Goal: Information Seeking & Learning: Check status

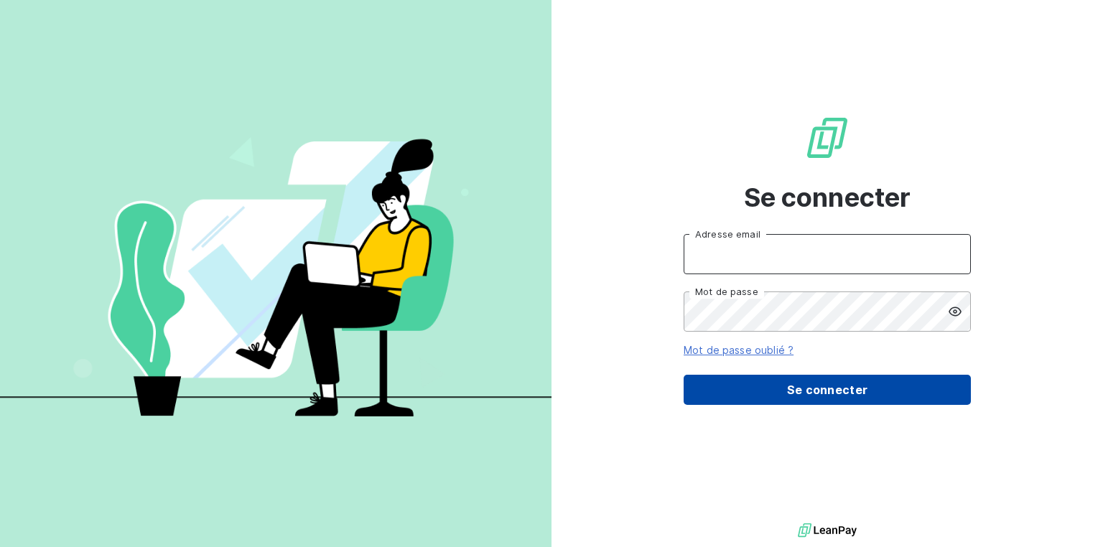
type input "[EMAIL_ADDRESS][DOMAIN_NAME]"
click at [813, 390] on button "Se connecter" at bounding box center [827, 390] width 287 height 30
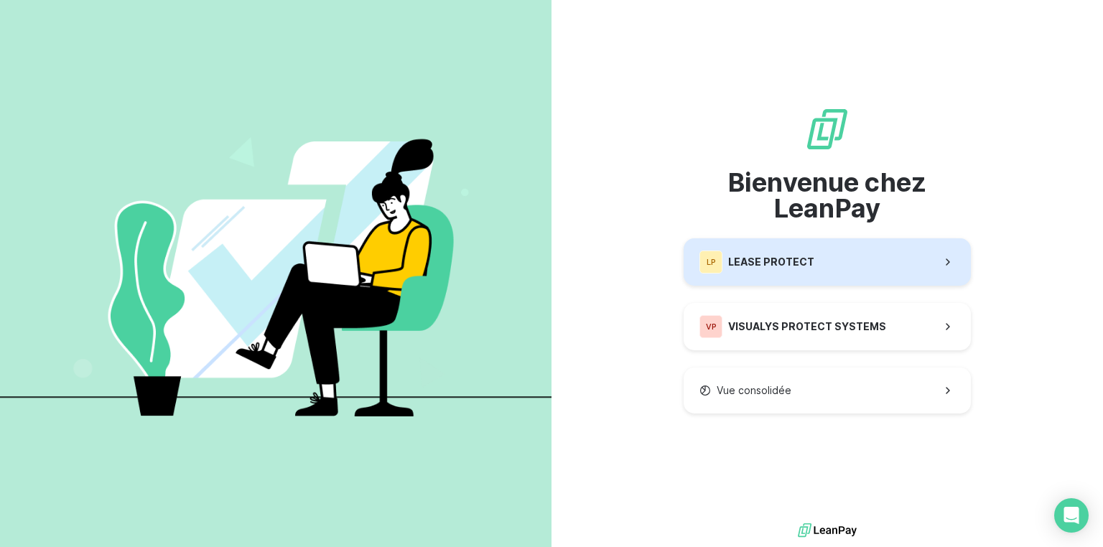
click at [807, 270] on div "LP LEASE PROTECT" at bounding box center [757, 262] width 115 height 23
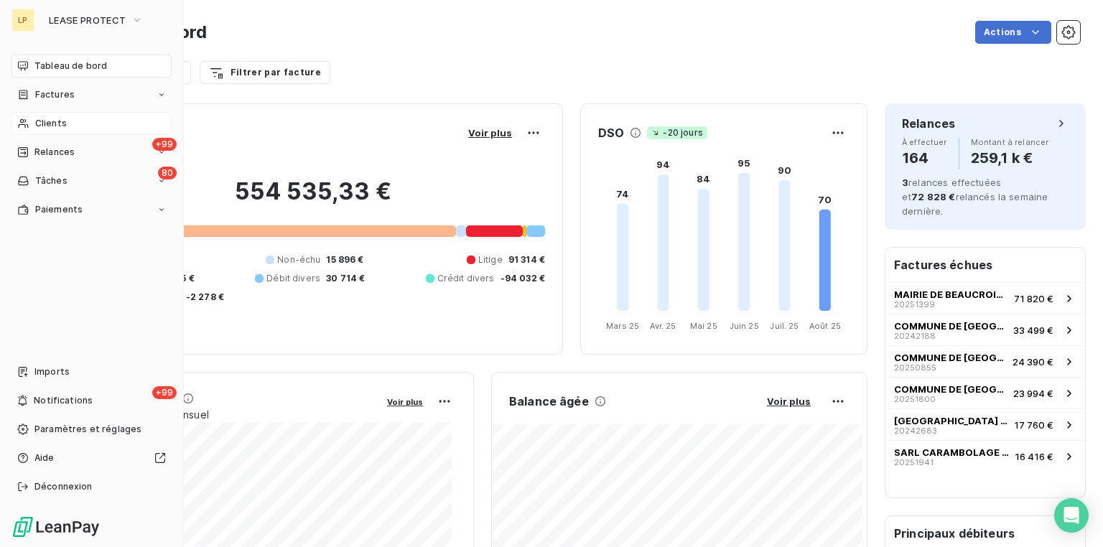
click at [75, 126] on div "Clients" at bounding box center [91, 123] width 160 height 23
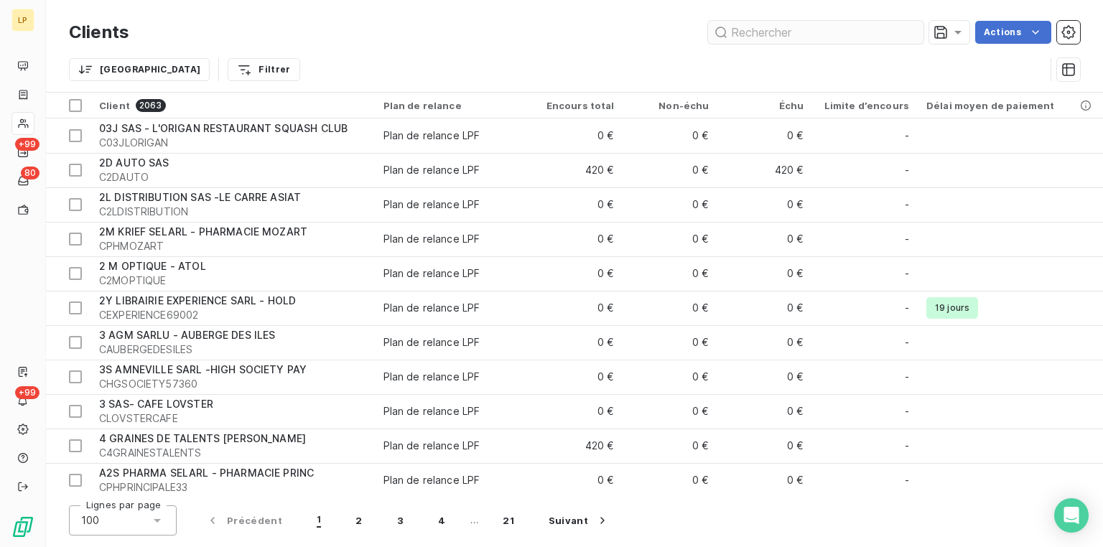
click at [763, 34] on input "text" at bounding box center [815, 32] width 215 height 23
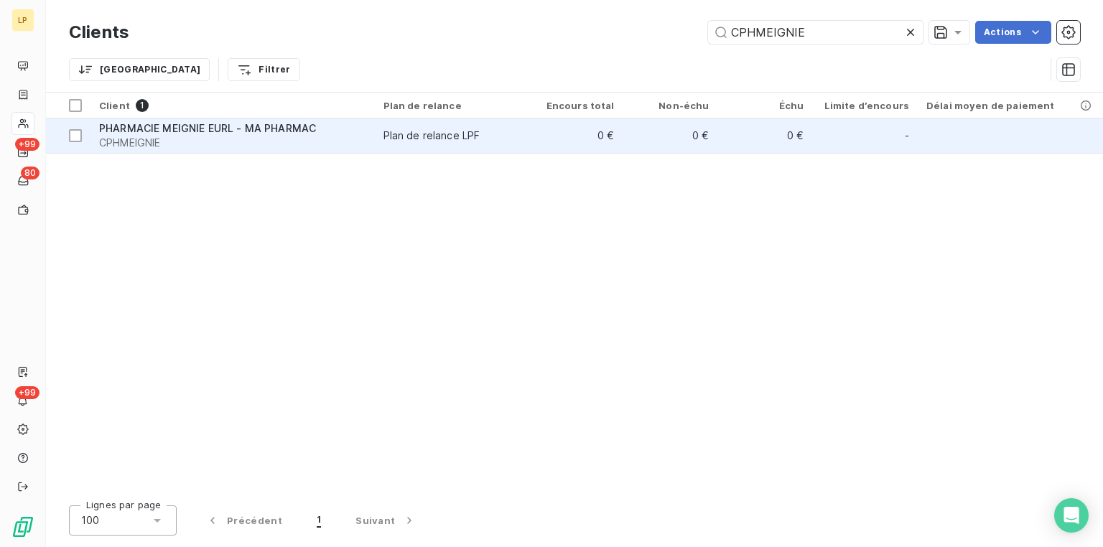
type input "CPHMEIGNIE"
click at [184, 132] on span "PHARMACIE MEIGNIE EURL - MA PHARMAC" at bounding box center [207, 128] width 217 height 12
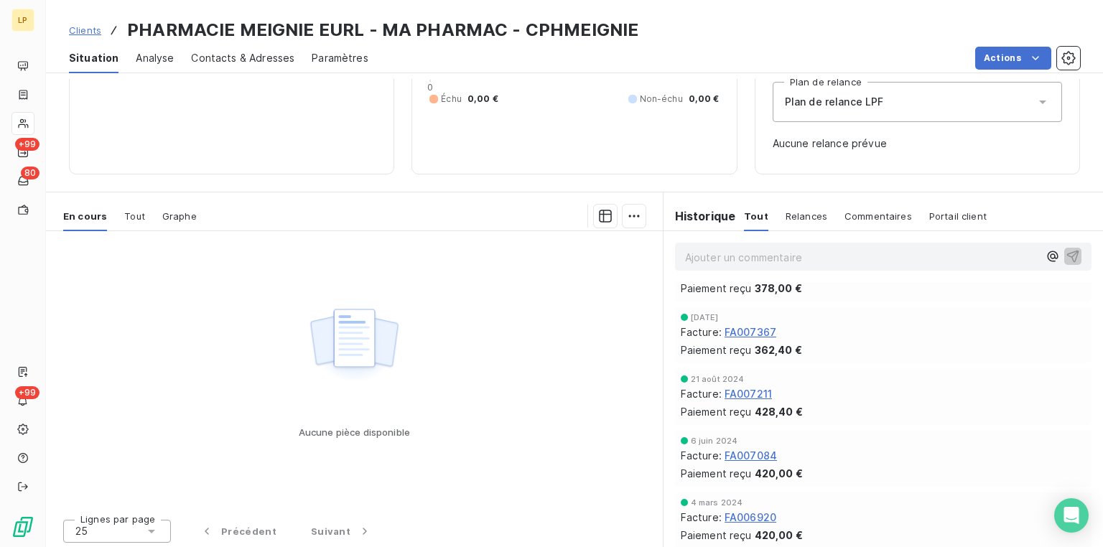
scroll to position [159, 0]
click at [744, 392] on span "FA007211" at bounding box center [748, 391] width 47 height 15
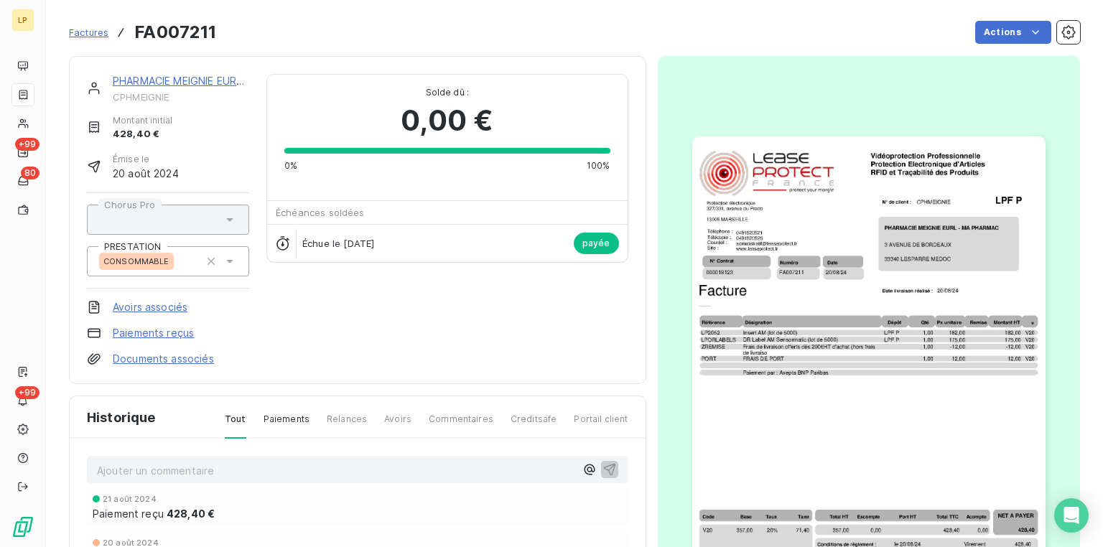
scroll to position [1, 0]
click at [1015, 32] on html "LP +99 80 +99 Factures FA007211 Actions PHARMACIE MEIGNIE EURL - MA PHARMAC CPH…" at bounding box center [551, 273] width 1103 height 547
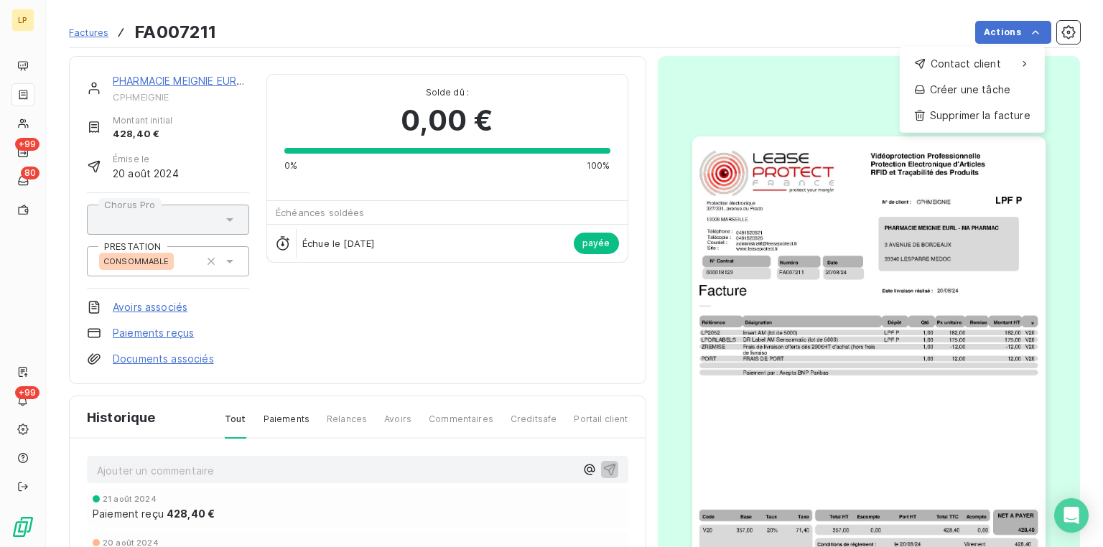
click at [951, 226] on html "LP +99 80 +99 Factures FA007211 Actions Contact client Créer une tâche Supprime…" at bounding box center [551, 273] width 1103 height 547
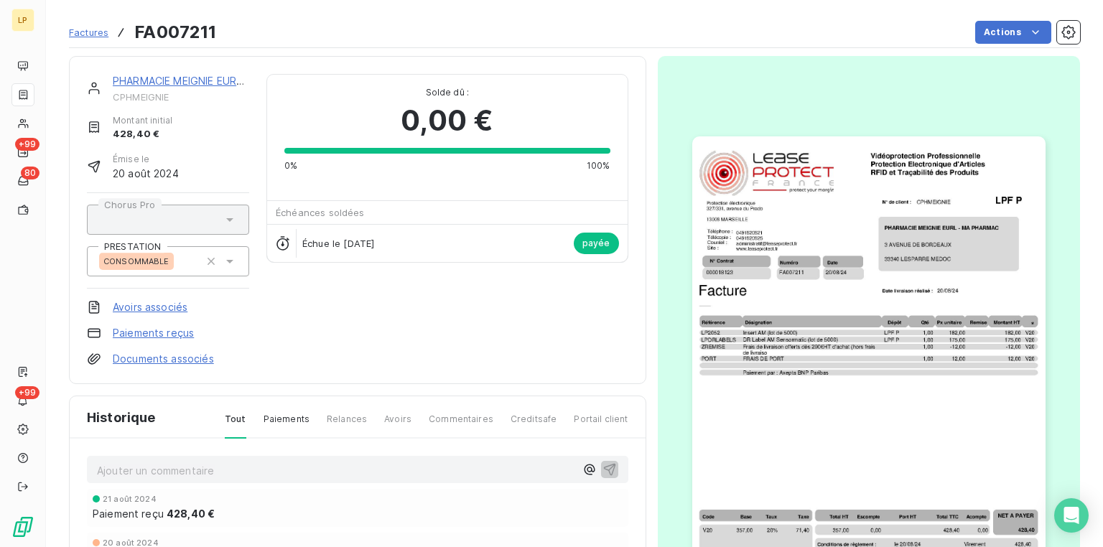
click at [951, 226] on img "button" at bounding box center [868, 385] width 353 height 499
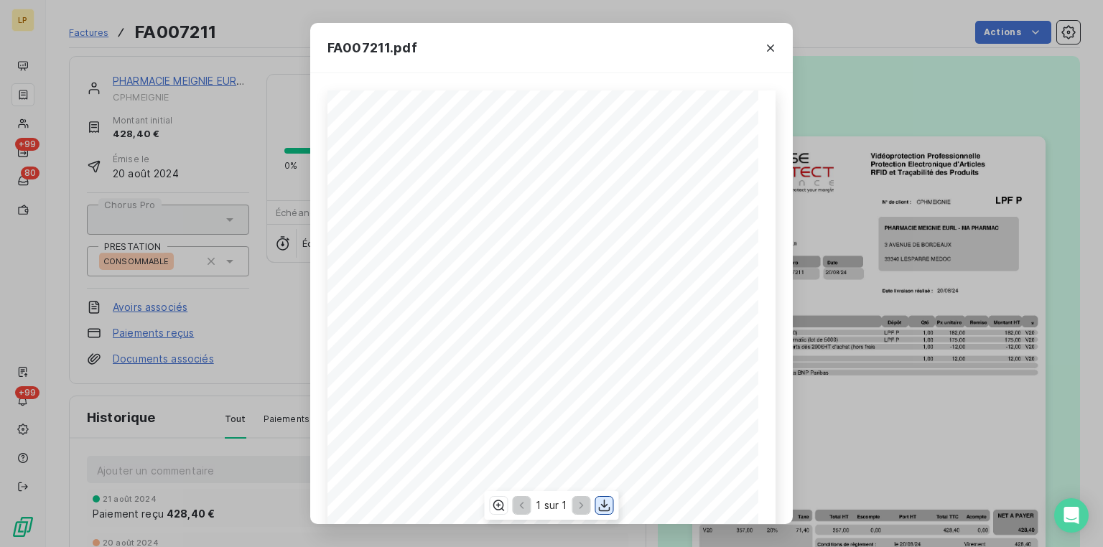
click at [603, 502] on icon "button" at bounding box center [605, 505] width 14 height 14
drag, startPoint x: 771, startPoint y: 48, endPoint x: 646, endPoint y: 89, distance: 130.8
click at [771, 48] on icon "button" at bounding box center [770, 48] width 7 height 7
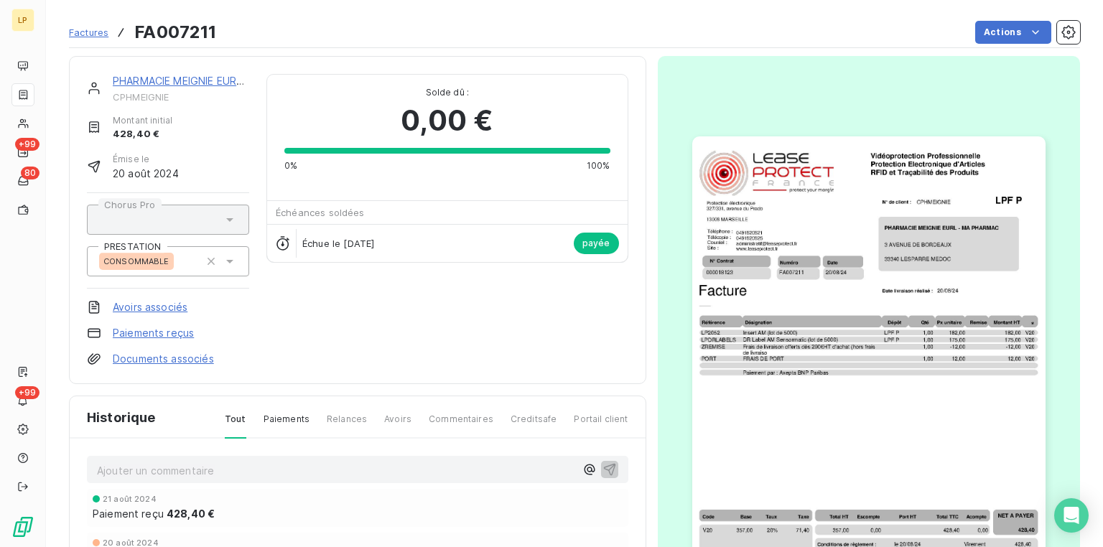
click at [468, 329] on div "PHARMACIE MEIGNIE EURL - MA PHARMAC CPHMEIGNIE Montant initial 428,40 € Émise l…" at bounding box center [358, 220] width 542 height 292
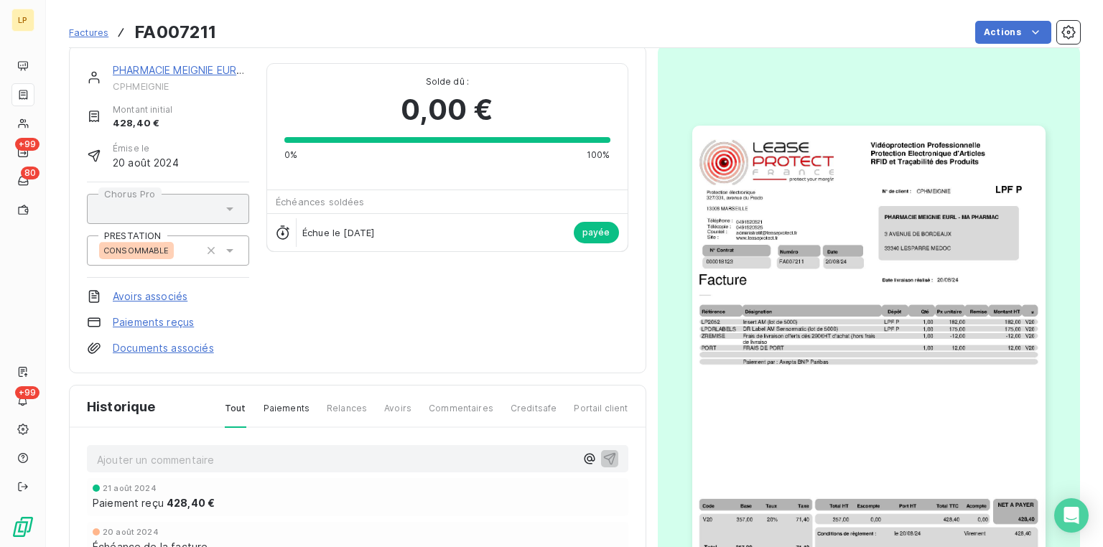
scroll to position [0, 0]
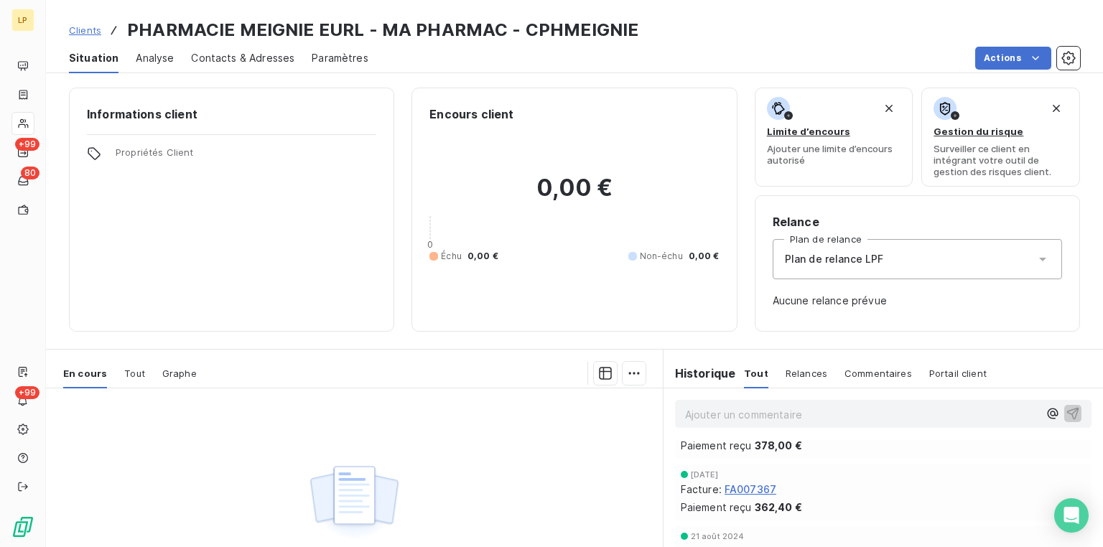
scroll to position [57, 0]
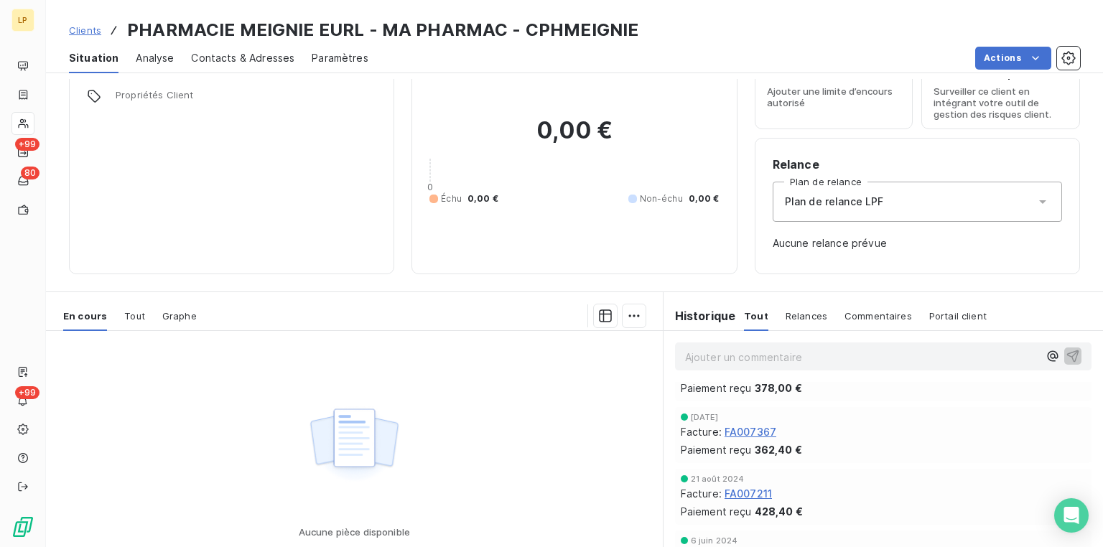
click at [738, 432] on span "FA007367" at bounding box center [751, 431] width 52 height 15
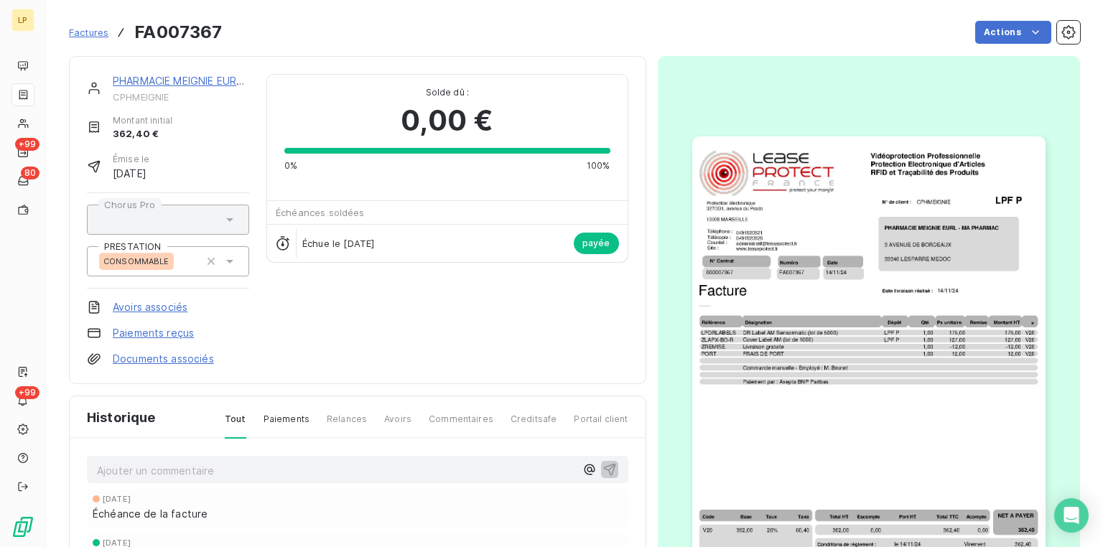
click at [928, 213] on img "button" at bounding box center [868, 385] width 353 height 499
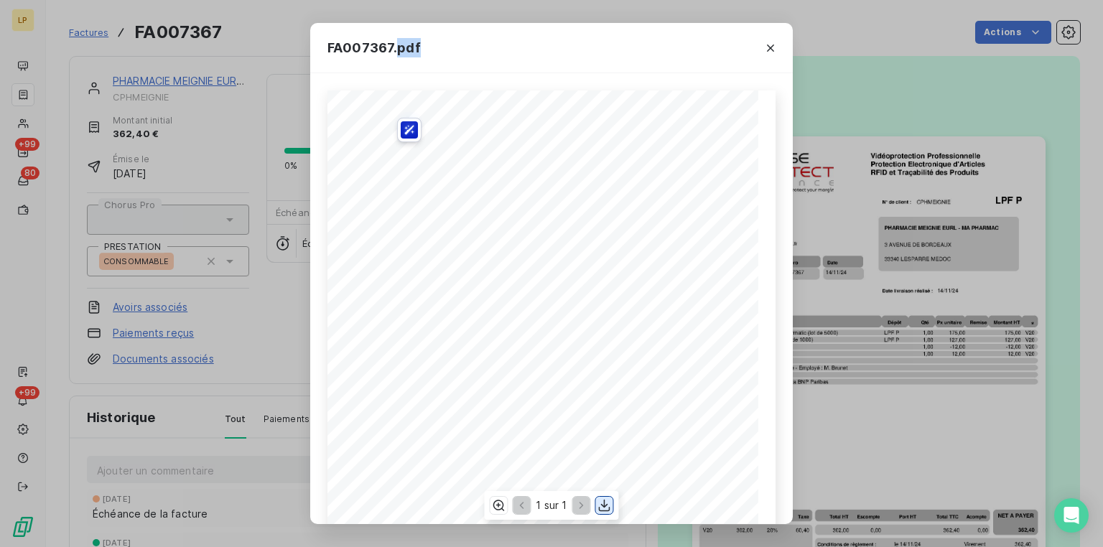
click at [605, 502] on icon "button" at bounding box center [605, 505] width 14 height 14
click at [771, 49] on icon "button" at bounding box center [770, 48] width 7 height 7
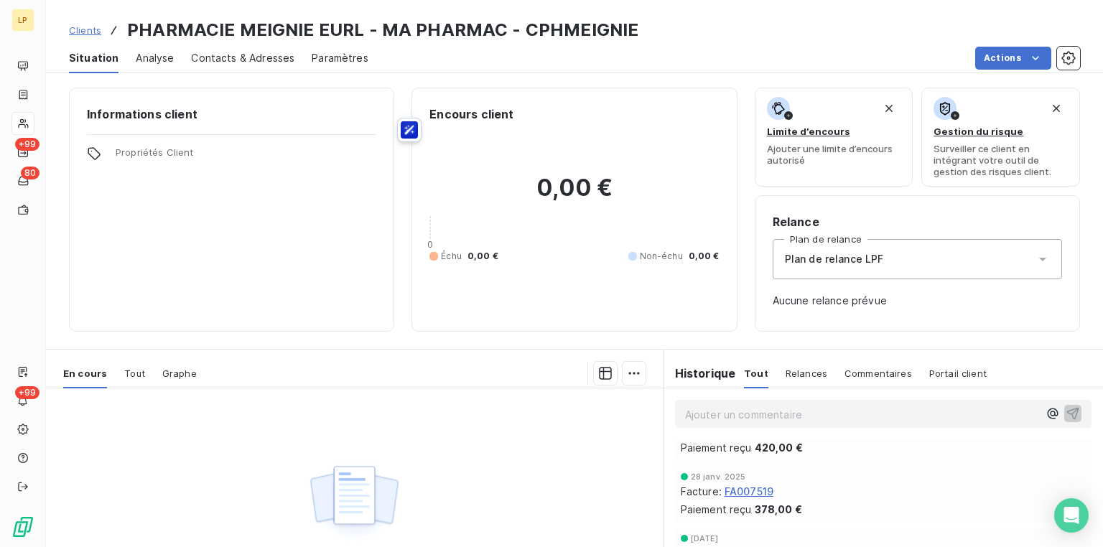
scroll to position [57, 0]
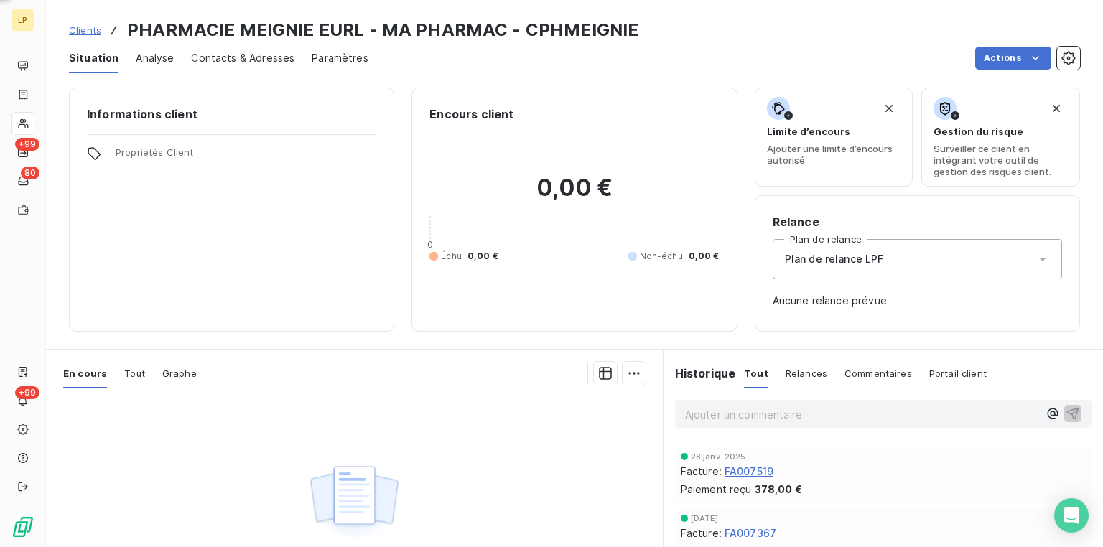
click at [743, 471] on span "FA007519" at bounding box center [749, 471] width 49 height 15
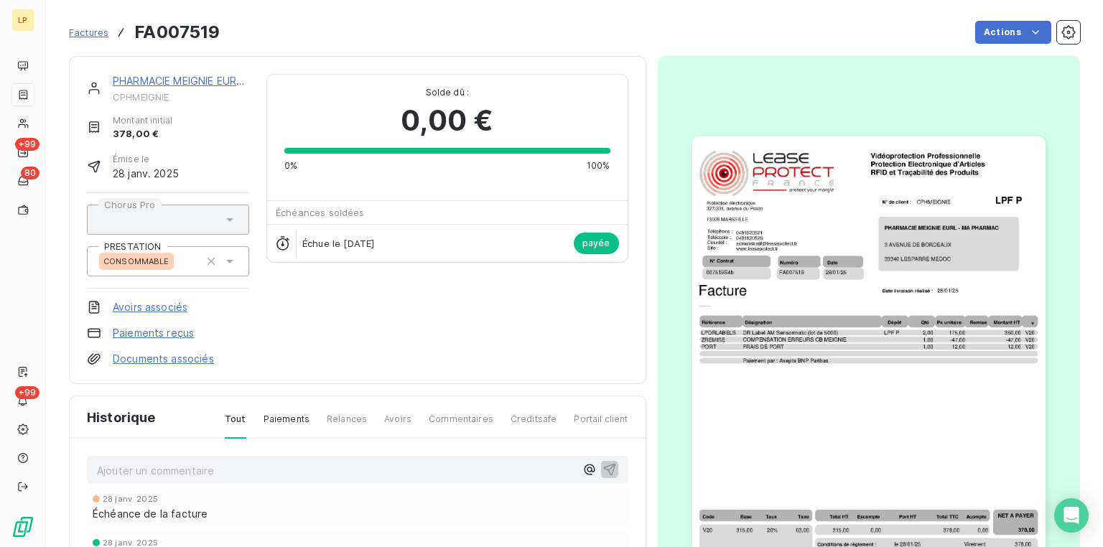
click at [833, 281] on img "button" at bounding box center [868, 385] width 353 height 499
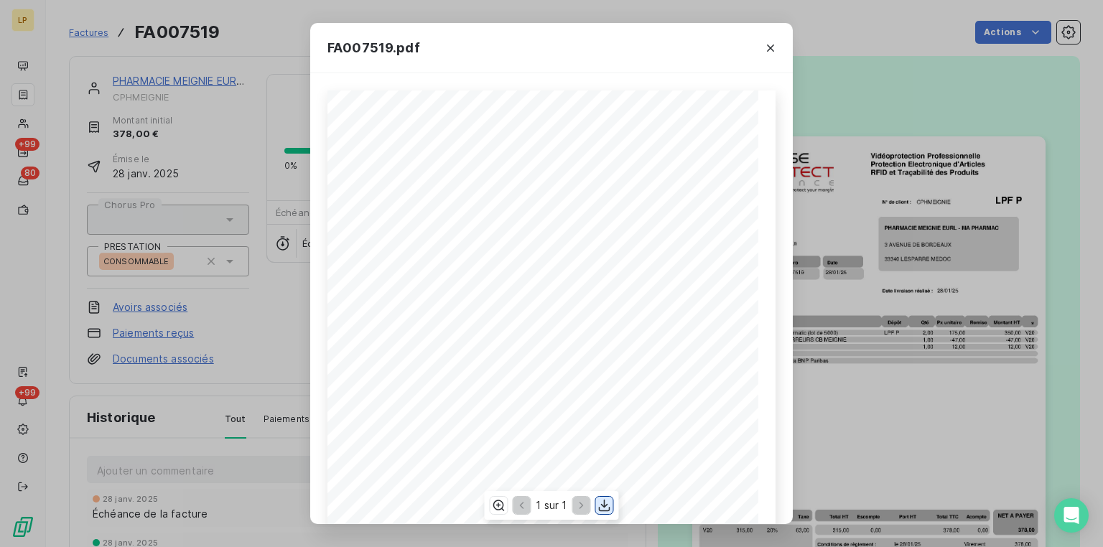
click at [606, 500] on icon "button" at bounding box center [605, 505] width 14 height 14
click at [775, 50] on icon "button" at bounding box center [770, 48] width 14 height 14
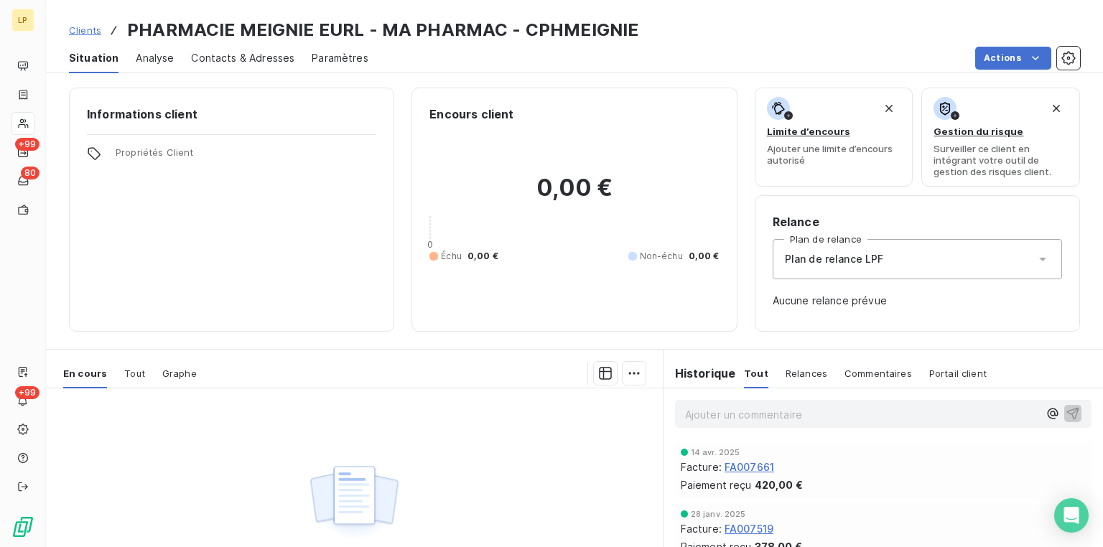
click at [733, 466] on span "FA007661" at bounding box center [750, 467] width 50 height 15
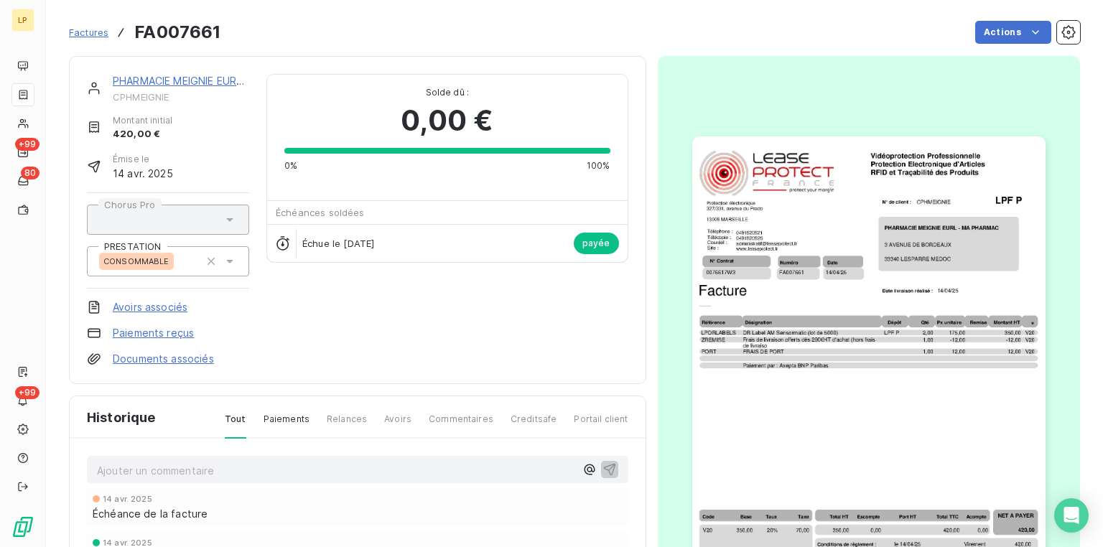
click at [863, 195] on img "button" at bounding box center [868, 385] width 353 height 499
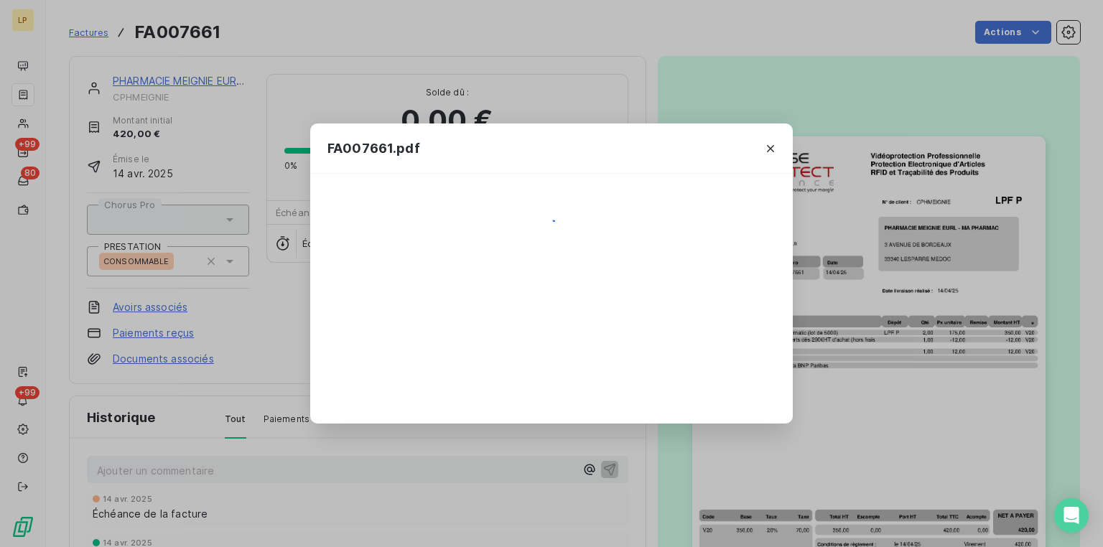
click at [863, 195] on div "FA007661.pdf" at bounding box center [551, 273] width 1103 height 547
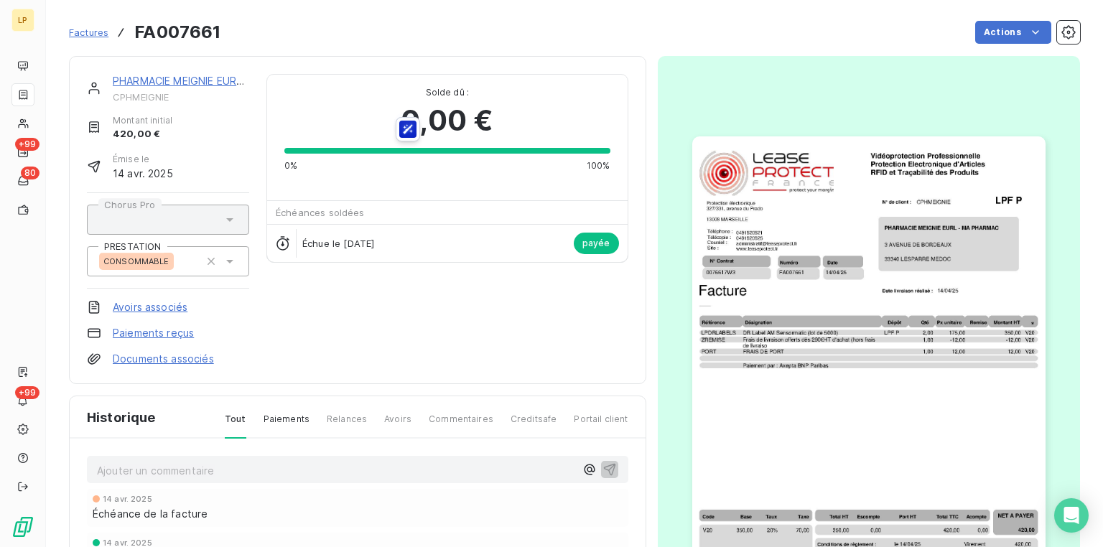
click at [837, 206] on img "button" at bounding box center [868, 385] width 353 height 499
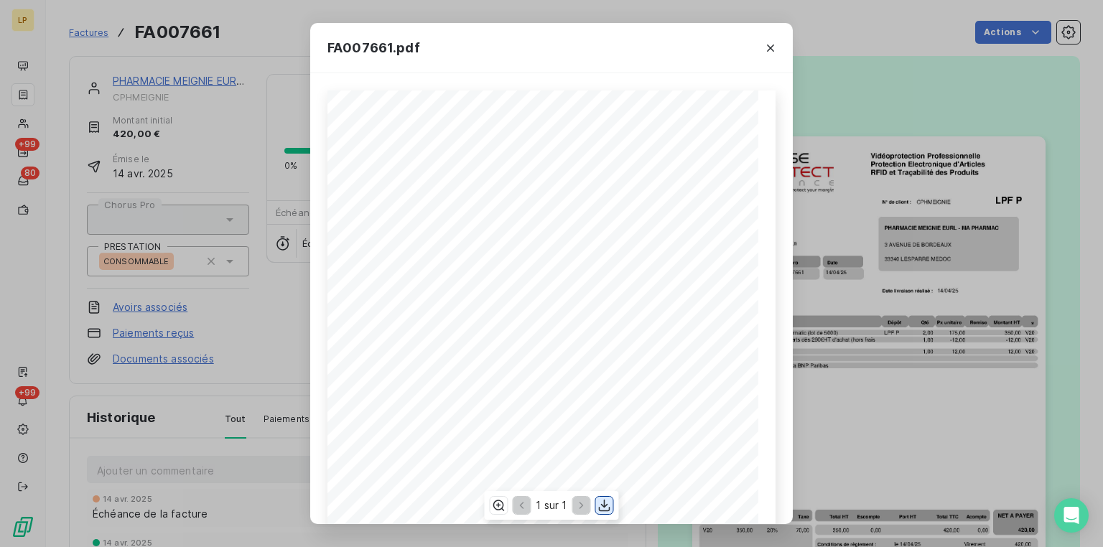
click at [600, 505] on icon "button" at bounding box center [605, 505] width 14 height 14
